Goal: Communication & Community: Answer question/provide support

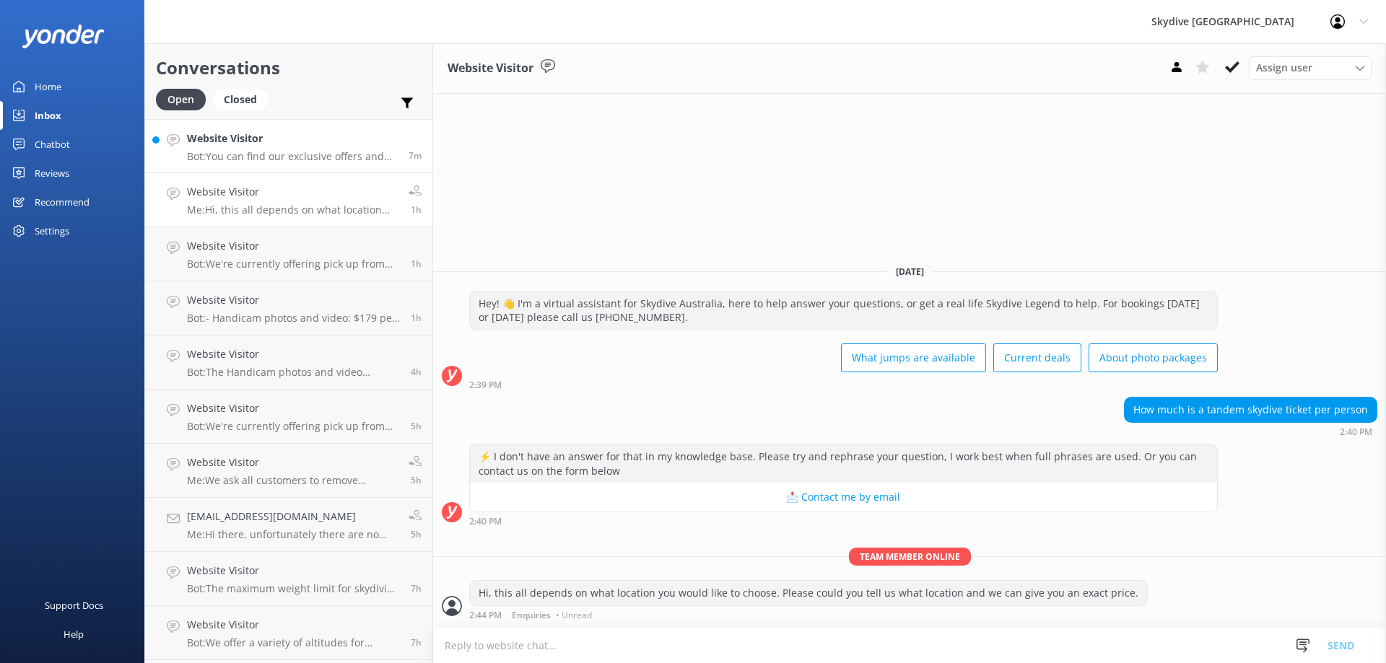
click at [250, 136] on h4 "Website Visitor" at bounding box center [292, 139] width 211 height 16
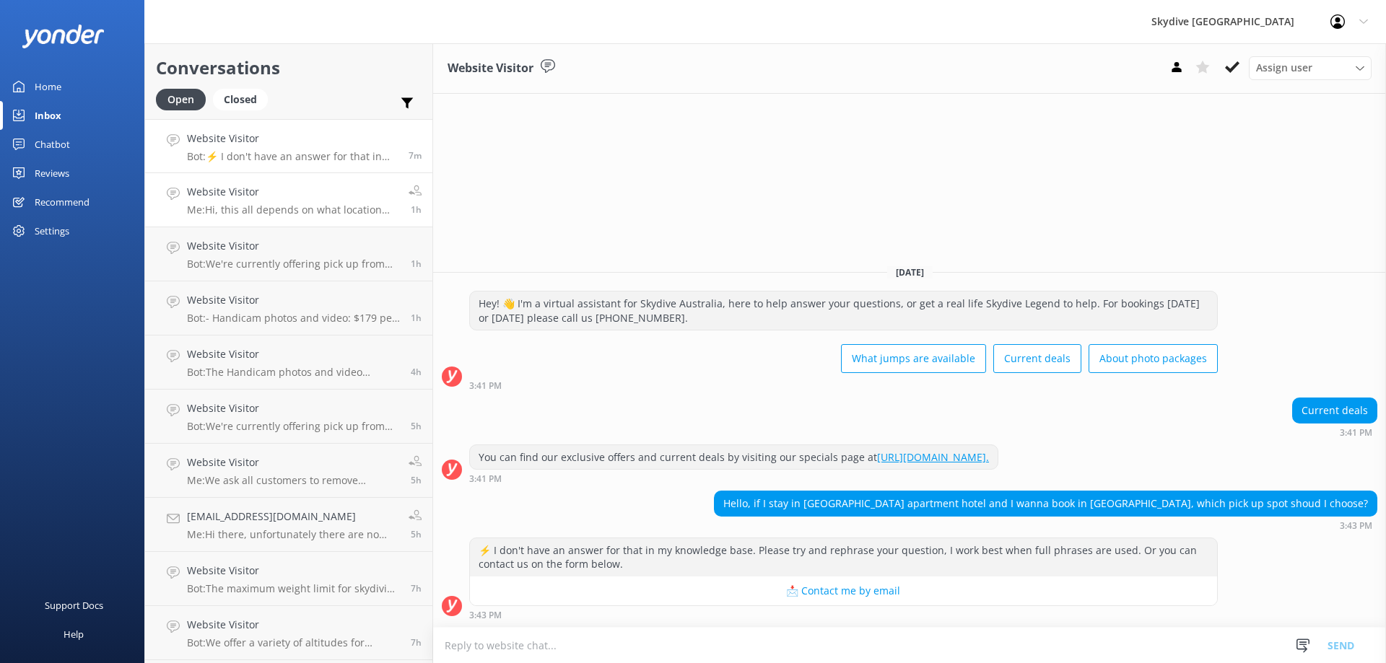
click at [284, 206] on p "Me: Hi, this all depends on what location you would like to choose. Please coul…" at bounding box center [292, 210] width 211 height 13
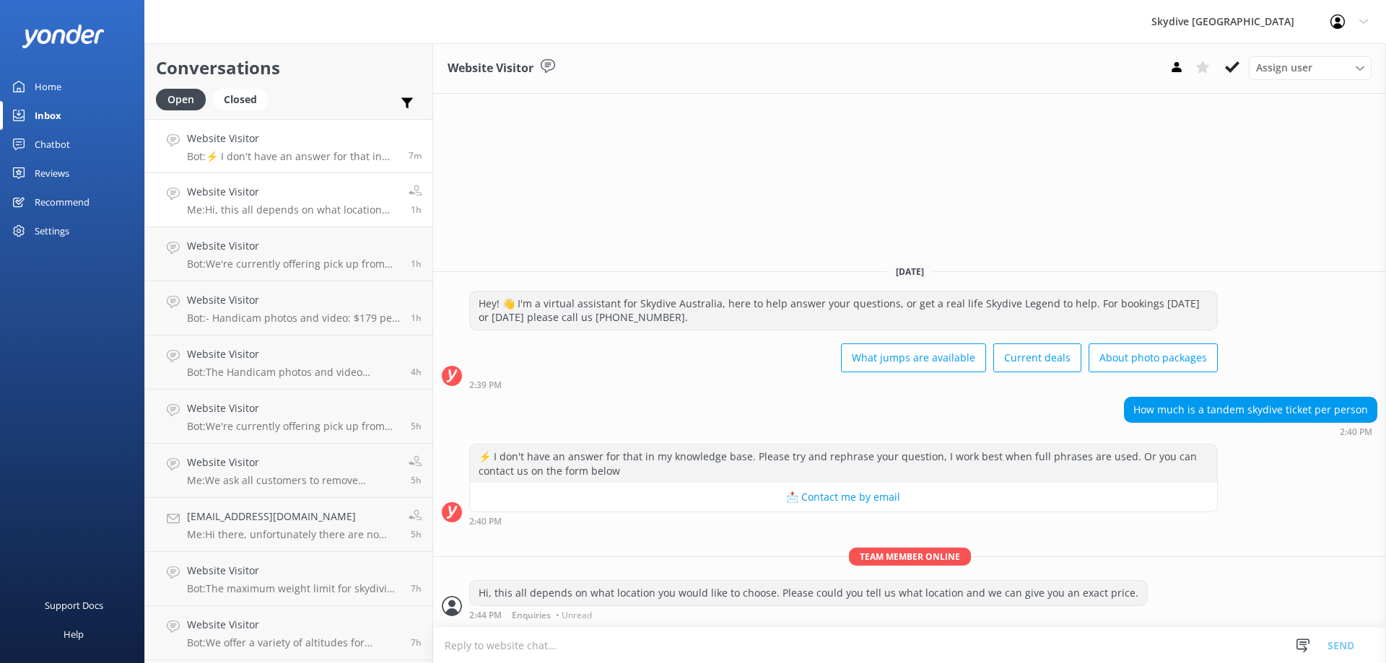
click at [282, 166] on link "Website Visitor Bot: ⚡ I don't have an answer for that in my knowledge base. Pl…" at bounding box center [288, 146] width 287 height 54
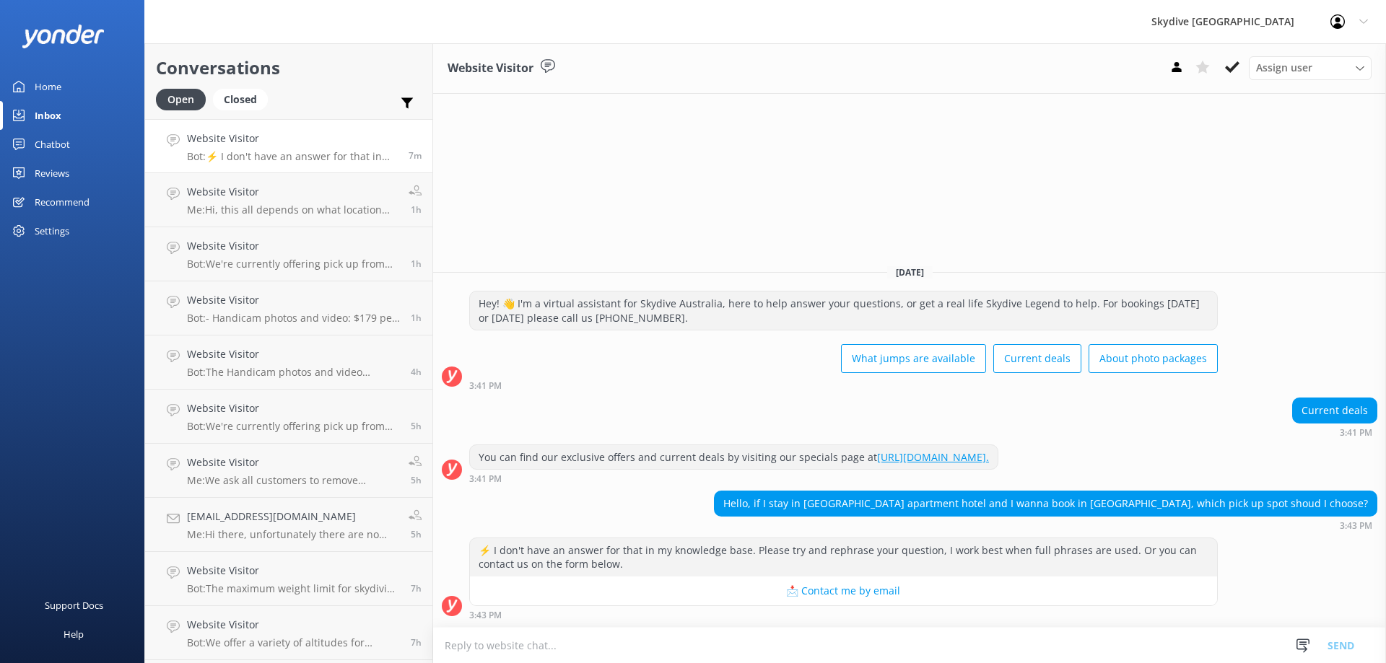
click at [560, 645] on textarea at bounding box center [909, 645] width 953 height 35
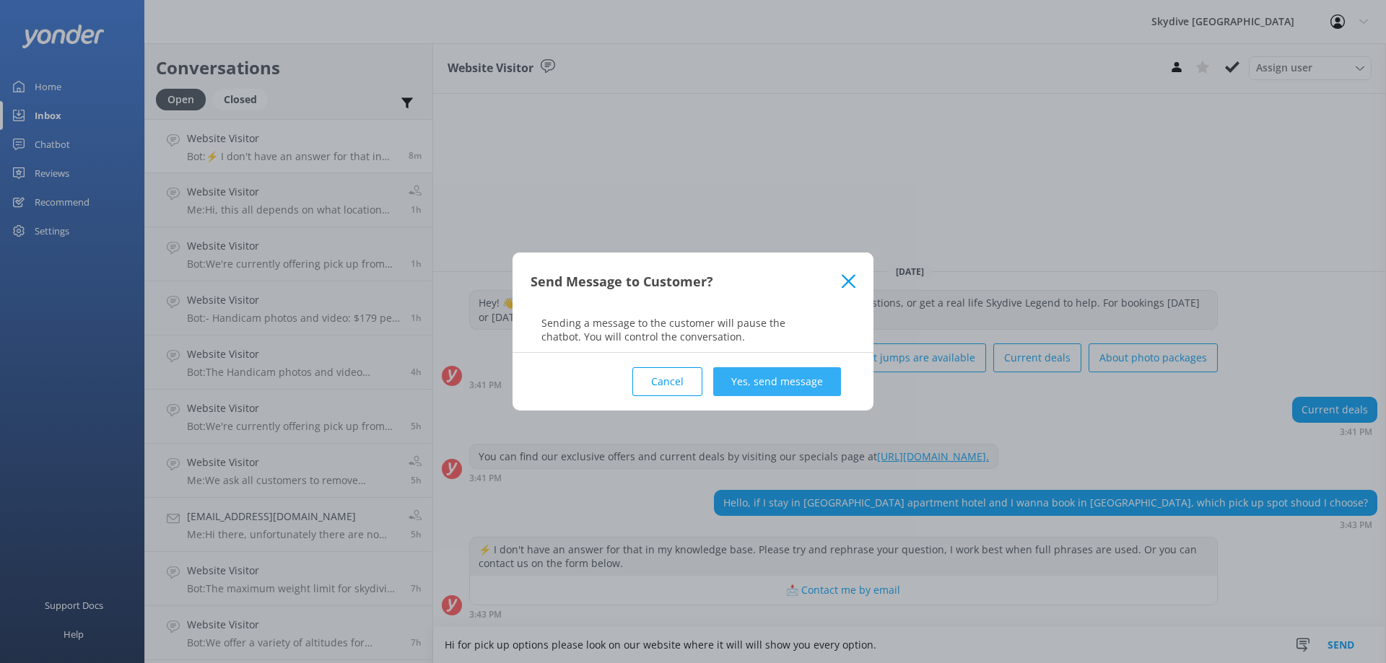
type textarea "Hi for pick up options please look on our website where it will will show you e…"
click at [766, 380] on button "Yes, send message" at bounding box center [777, 381] width 128 height 29
